Goal: Use online tool/utility: Utilize a website feature to perform a specific function

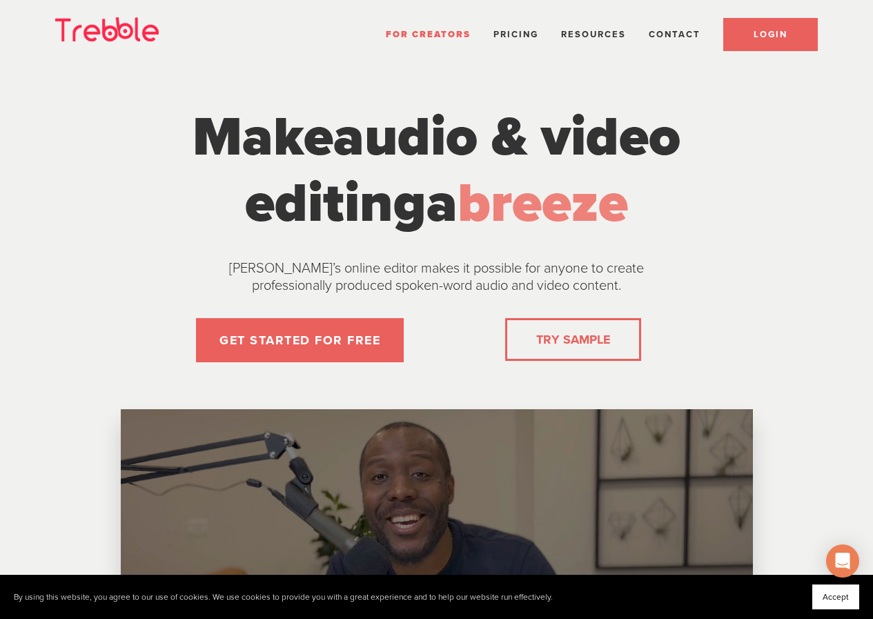
click at [766, 39] on span "LOGIN" at bounding box center [770, 34] width 34 height 11
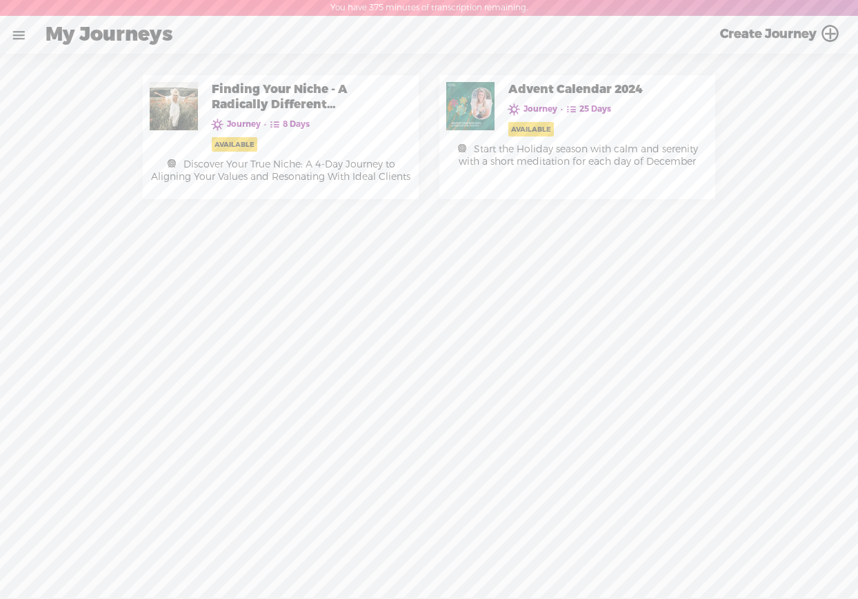
click at [22, 34] on link at bounding box center [19, 35] width 36 height 36
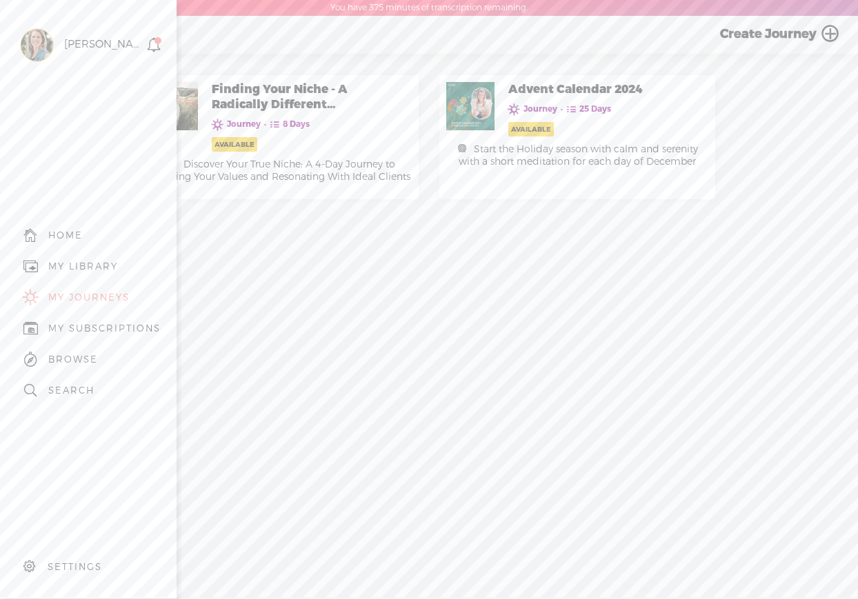
click at [83, 255] on div "MY LIBRARY" at bounding box center [88, 266] width 156 height 31
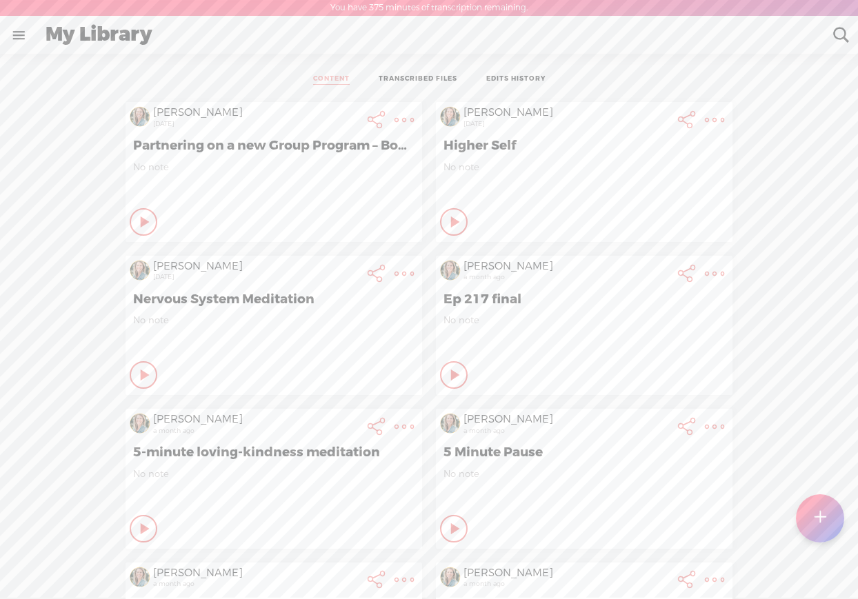
click at [811, 526] on div at bounding box center [820, 519] width 48 height 48
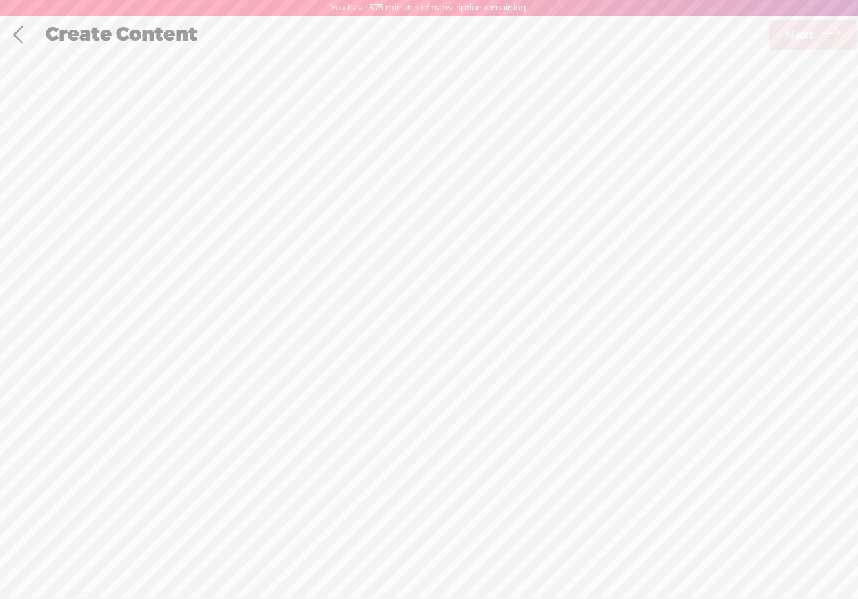
scroll to position [1, 0]
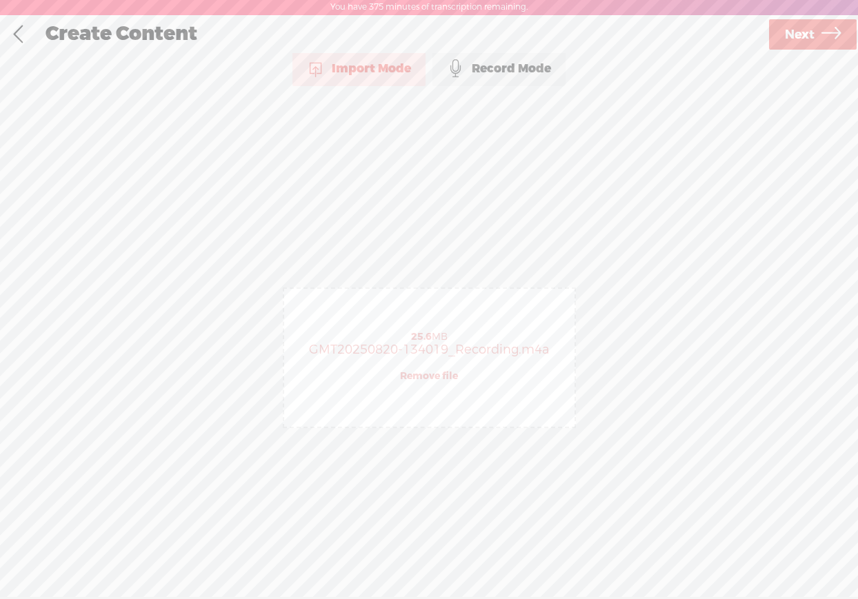
click at [815, 34] on link "Next" at bounding box center [813, 34] width 88 height 30
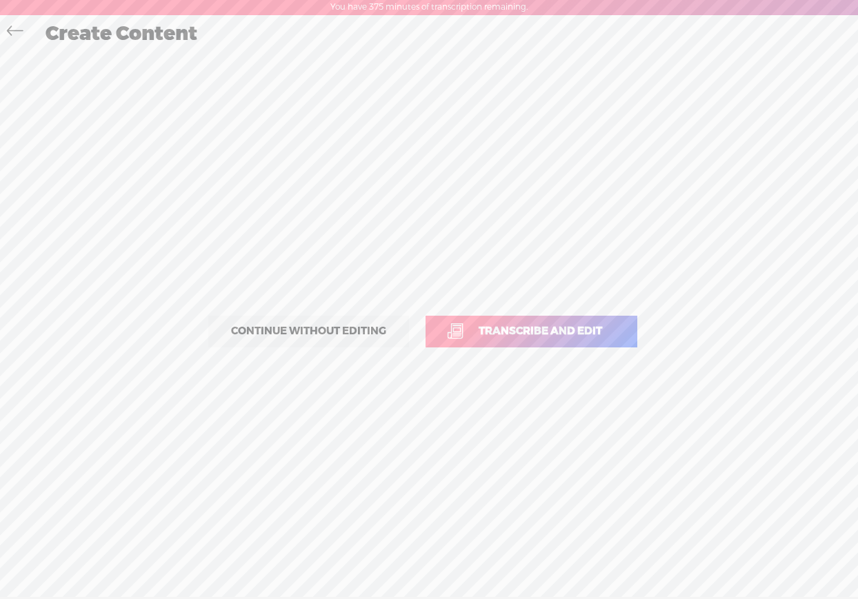
click at [503, 329] on span "Transcribe and edit" at bounding box center [540, 332] width 152 height 16
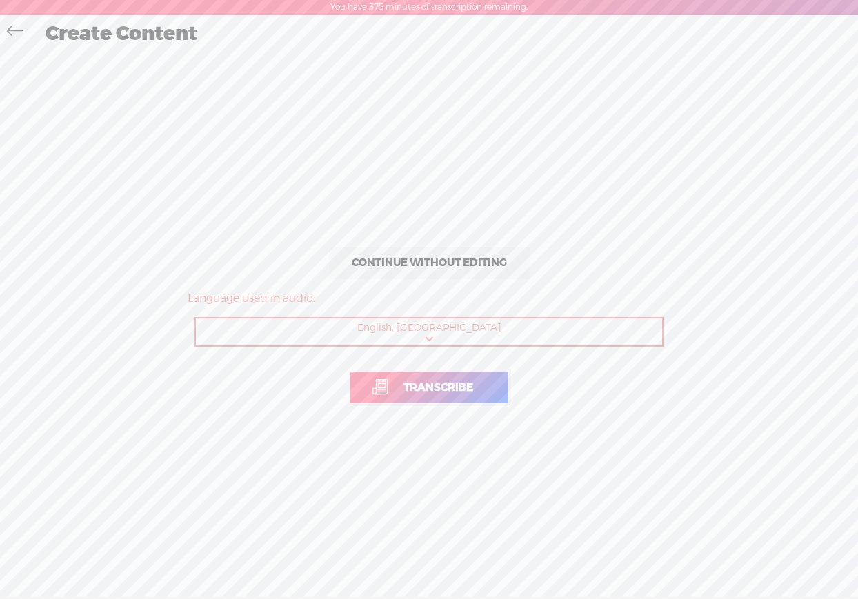
click at [425, 389] on span "Transcribe" at bounding box center [438, 388] width 99 height 16
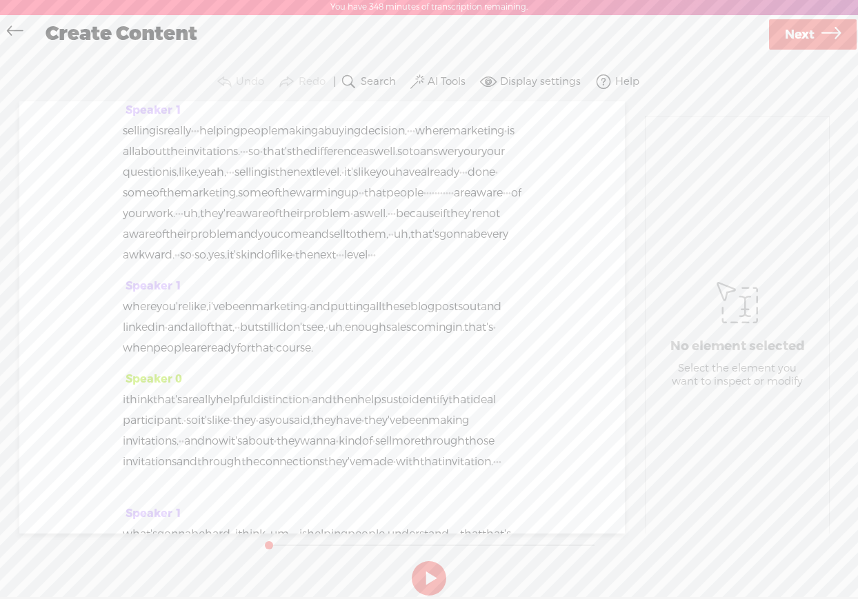
scroll to position [1104, 0]
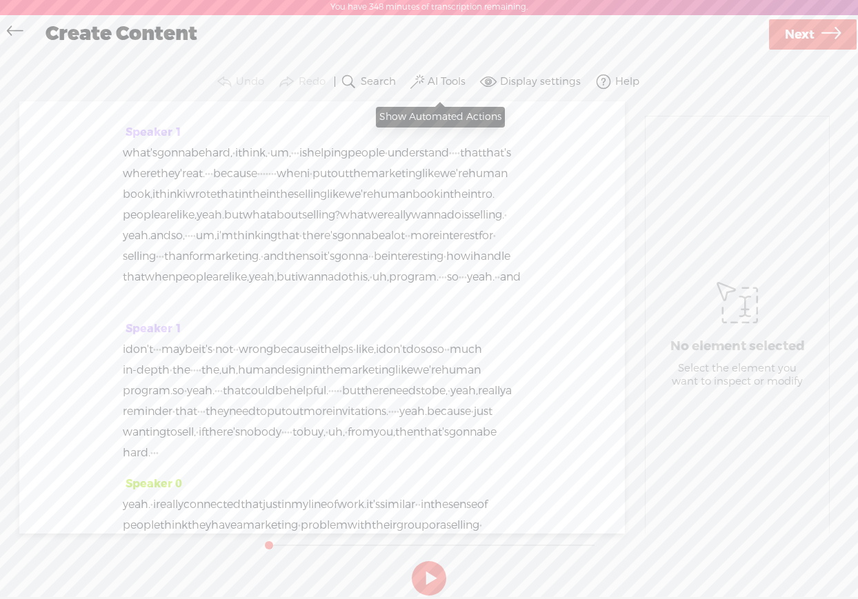
click at [439, 81] on label "AI Tools" at bounding box center [447, 82] width 38 height 14
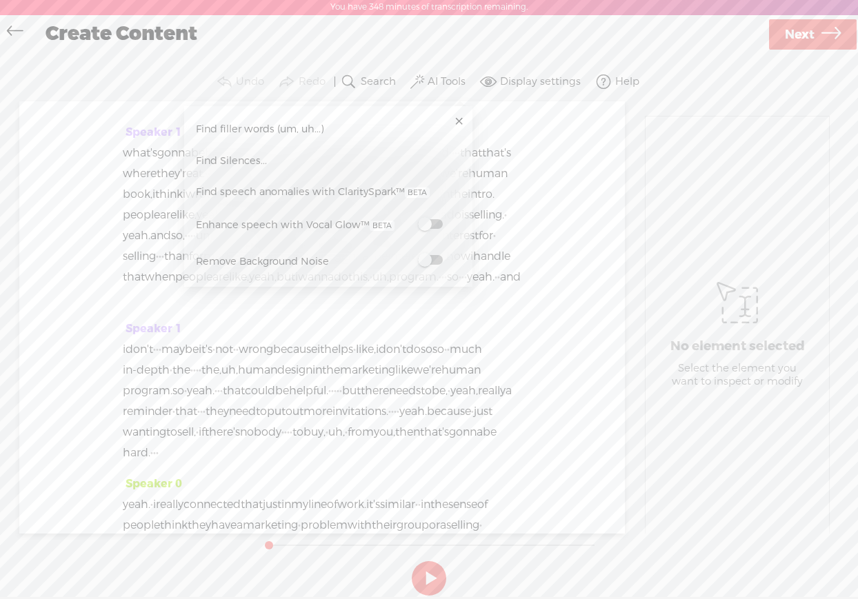
click at [426, 222] on span at bounding box center [430, 224] width 25 height 10
click at [430, 260] on span at bounding box center [430, 262] width 25 height 10
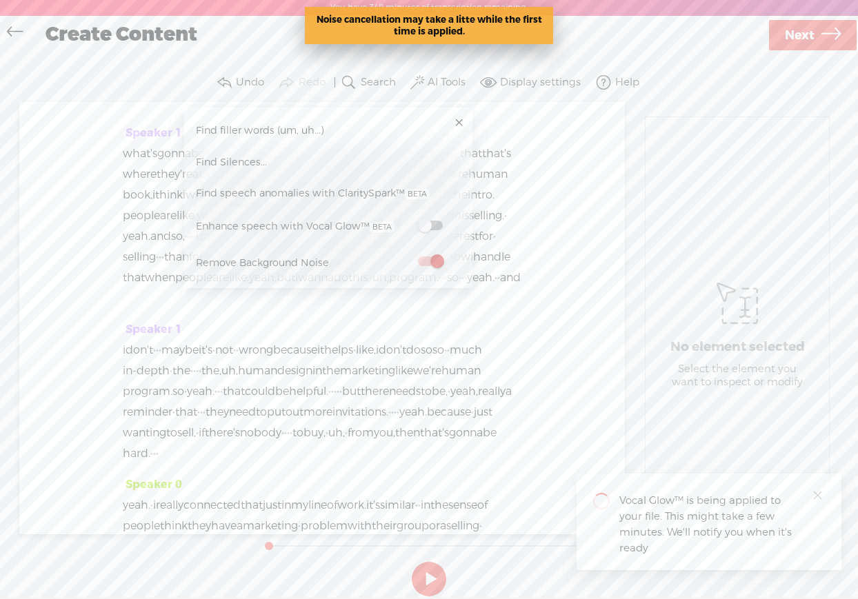
click at [297, 126] on span "Find filler words (um, uh...)" at bounding box center [260, 130] width 138 height 31
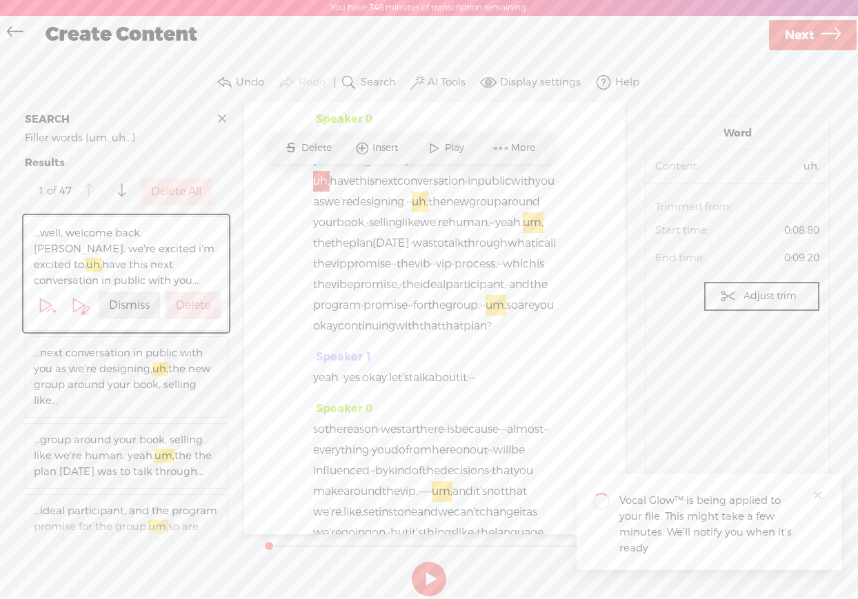
click at [161, 189] on label "Delete All" at bounding box center [176, 192] width 50 height 14
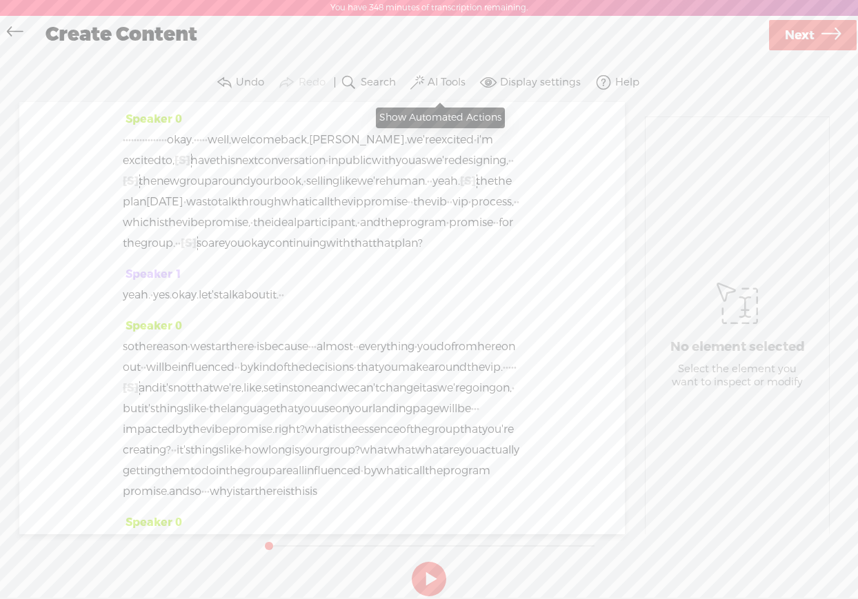
click at [435, 81] on label "AI Tools" at bounding box center [447, 83] width 38 height 14
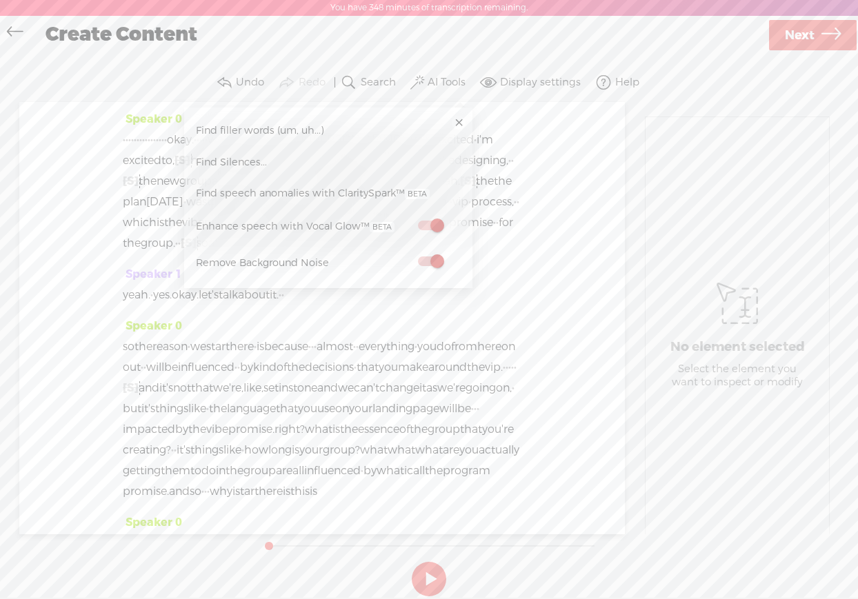
click at [795, 34] on span "Next" at bounding box center [800, 35] width 30 height 35
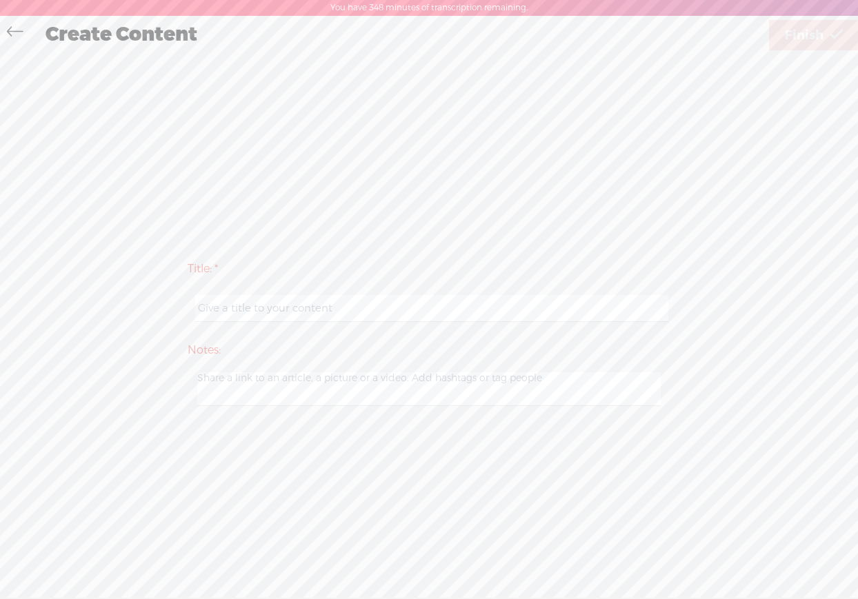
click at [208, 309] on input "text" at bounding box center [431, 308] width 473 height 27
type input "[PERSON_NAME] Bonus Convo 3"
click at [779, 35] on link "Finish" at bounding box center [814, 35] width 90 height 30
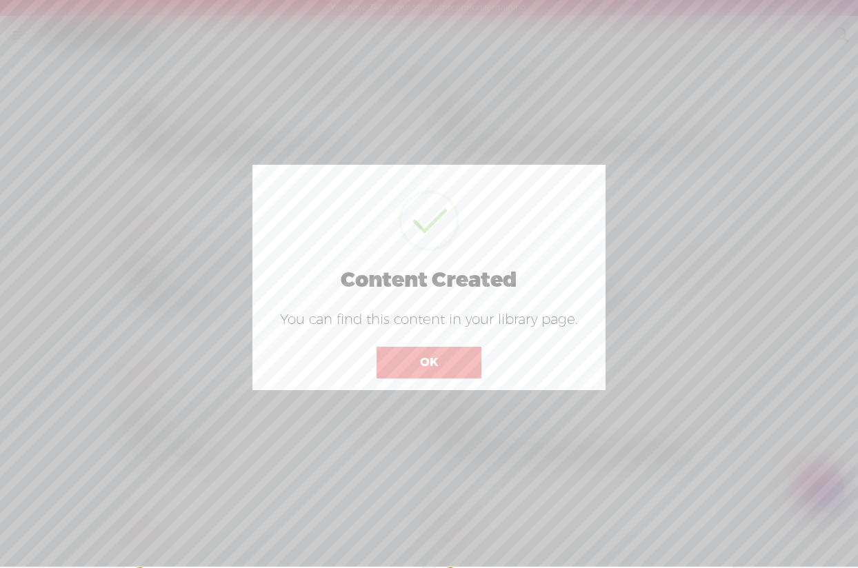
click at [464, 370] on button "OK" at bounding box center [429, 363] width 105 height 32
